Goal: Information Seeking & Learning: Learn about a topic

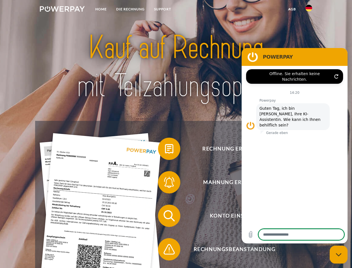
click at [62, 10] on img at bounding box center [62, 9] width 45 height 6
click at [309, 10] on img at bounding box center [309, 8] width 7 height 7
click at [292, 9] on link "agb" at bounding box center [292, 9] width 17 height 10
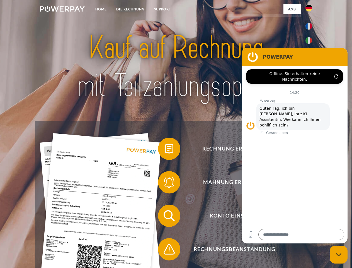
click at [165, 150] on span at bounding box center [161, 149] width 28 height 28
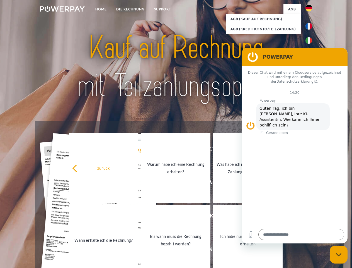
click at [165, 183] on link "Warum habe ich eine Rechnung erhalten?" at bounding box center [175, 168] width 69 height 70
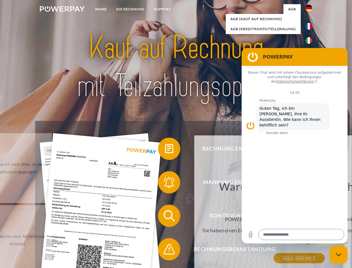
click at [198, 217] on div "Warum habe ich eine Rechnung erhalten? POWERPAY ist der Rechnungshersteller von…" at bounding box center [300, 219] width 204 height 78
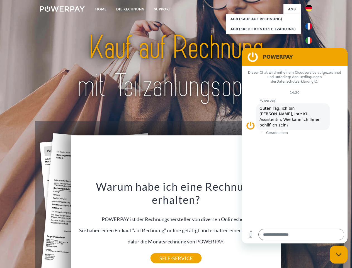
click at [165, 250] on div "Warum habe ich eine Rechnung erhalten? POWERPAY ist der Rechnungshersteller von…" at bounding box center [176, 219] width 204 height 78
click at [339, 254] on icon "Messaging-Fenster schließen" at bounding box center [339, 255] width 6 height 4
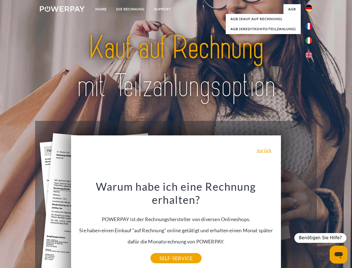
type textarea "*"
